Goal: Task Accomplishment & Management: Manage account settings

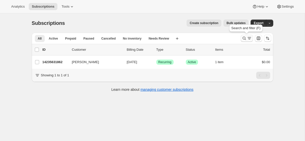
click at [245, 39] on icon "Search and filter results" at bounding box center [244, 38] width 5 height 5
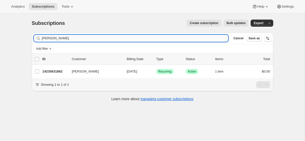
click at [162, 38] on input "[PERSON_NAME]" at bounding box center [135, 38] width 186 height 7
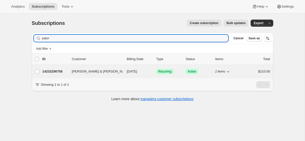
type input "sator"
click at [132, 73] on span "[DATE]" at bounding box center [132, 72] width 10 height 4
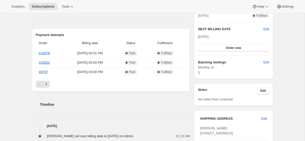
scroll to position [116, 0]
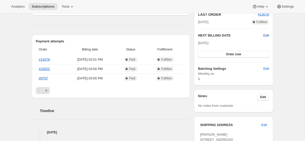
click at [266, 37] on span "Edit" at bounding box center [266, 35] width 6 height 5
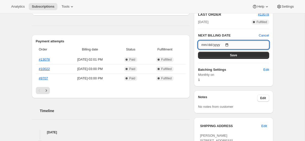
click at [230, 43] on input "[DATE]" at bounding box center [233, 45] width 71 height 9
type input "[DATE]"
click at [290, 57] on div "Subscription #14232256758. This page is ready Subscription #14232256758 Success…" at bounding box center [152, 99] width 305 height 405
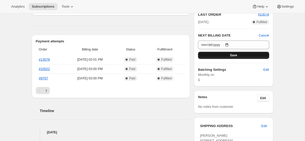
click at [261, 57] on button "Save" at bounding box center [233, 55] width 71 height 7
